Goal: Transaction & Acquisition: Book appointment/travel/reservation

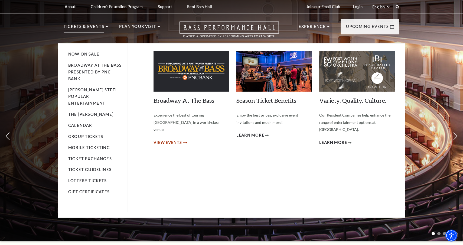
click at [169, 139] on span "View Events" at bounding box center [167, 142] width 28 height 7
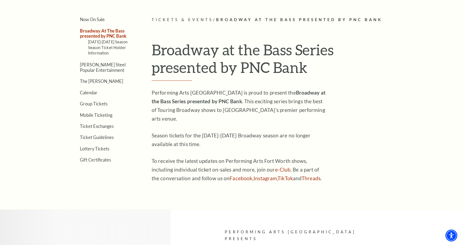
scroll to position [85, 0]
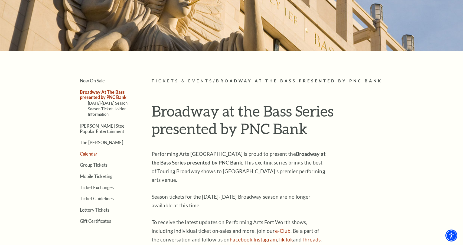
click at [90, 153] on link "Calendar" at bounding box center [89, 153] width 18 height 5
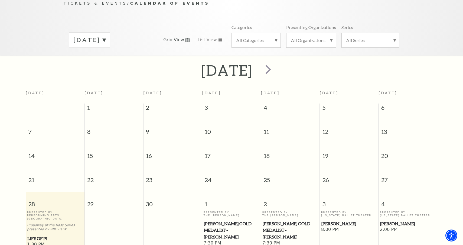
scroll to position [67, 0]
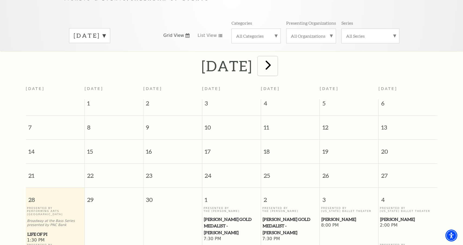
click at [276, 58] on span "next" at bounding box center [267, 64] width 15 height 15
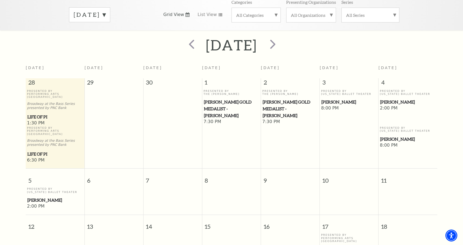
scroll to position [89, 0]
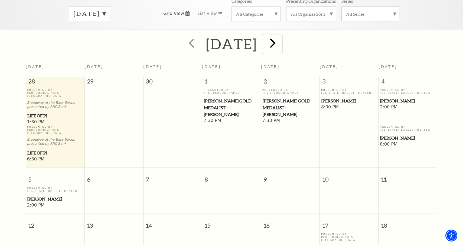
click at [280, 38] on span "next" at bounding box center [272, 42] width 15 height 15
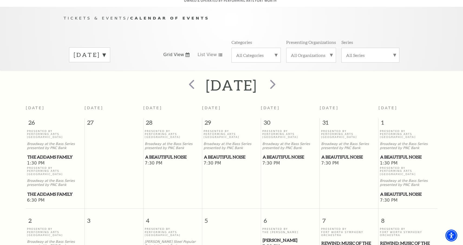
scroll to position [48, 0]
click at [280, 77] on span "next" at bounding box center [272, 83] width 15 height 15
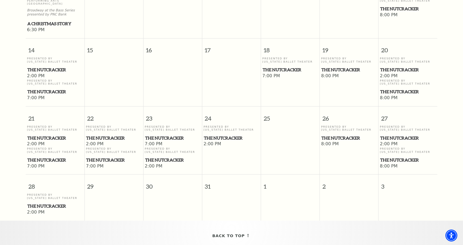
scroll to position [320, 0]
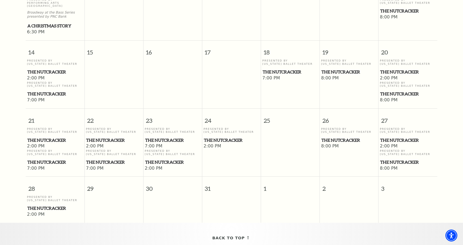
click at [110, 140] on span "The Nutcracker" at bounding box center [113, 140] width 55 height 7
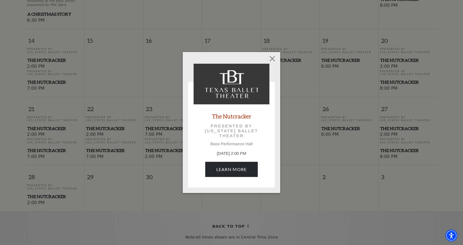
scroll to position [339, 0]
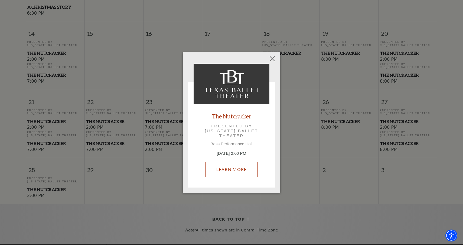
click at [229, 169] on link "Learn More" at bounding box center [231, 169] width 53 height 15
